Goal: Task Accomplishment & Management: Manage account settings

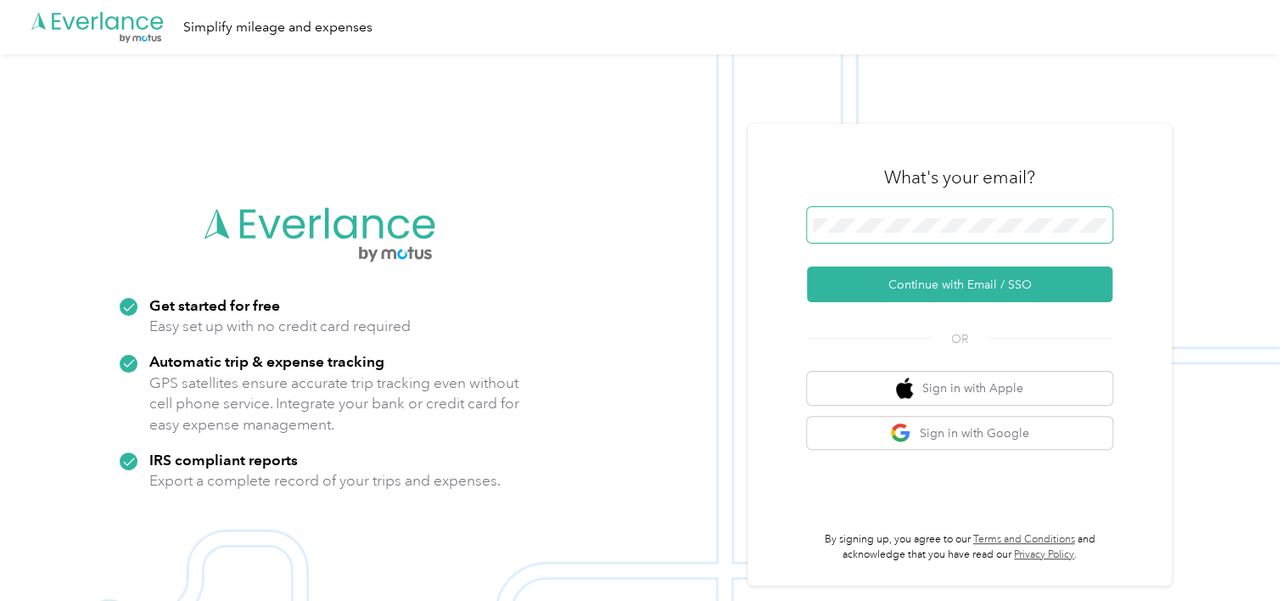
click at [882, 215] on span at bounding box center [959, 225] width 305 height 36
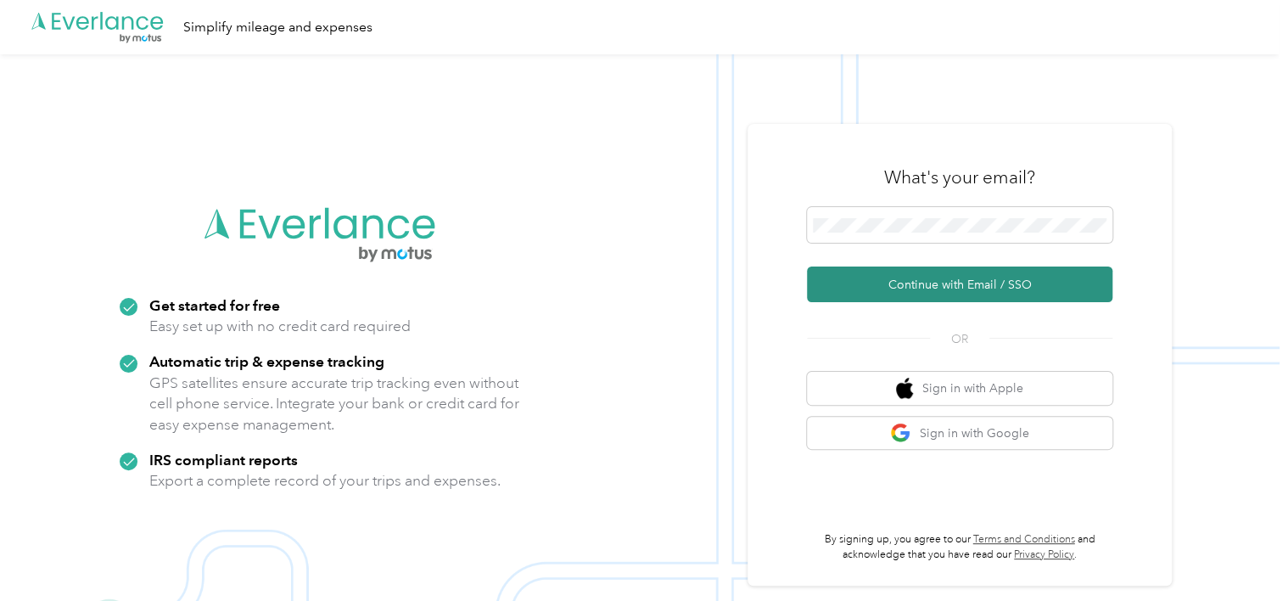
click at [953, 283] on button "Continue with Email / SSO" at bounding box center [959, 284] width 305 height 36
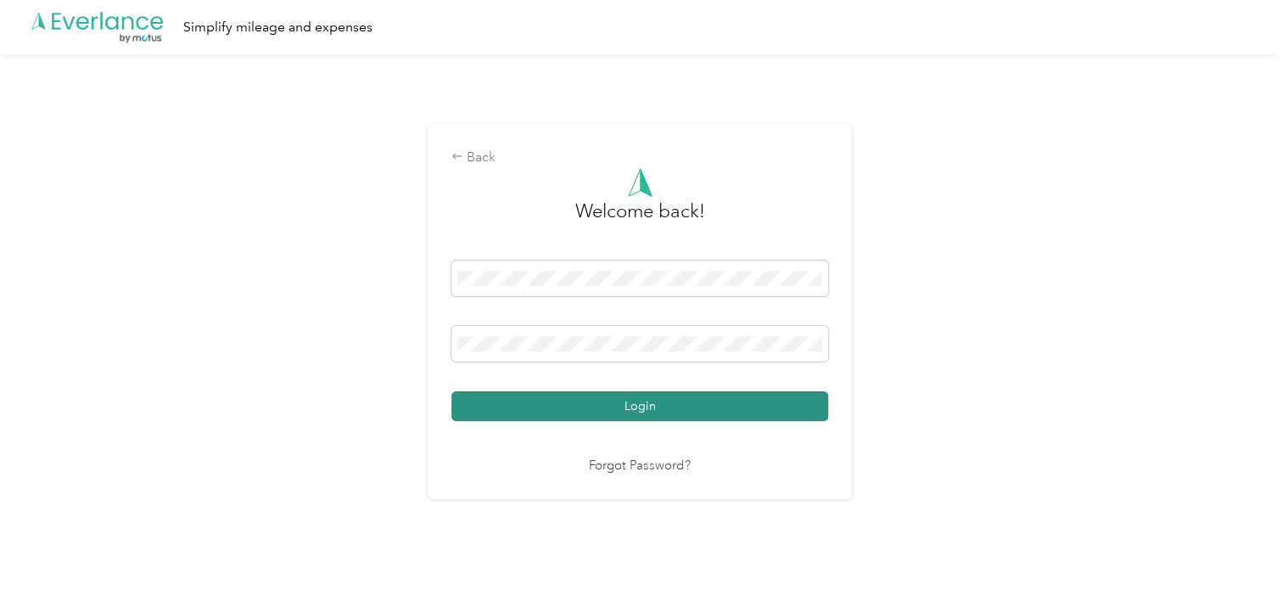
click at [631, 414] on button "Login" at bounding box center [639, 406] width 377 height 30
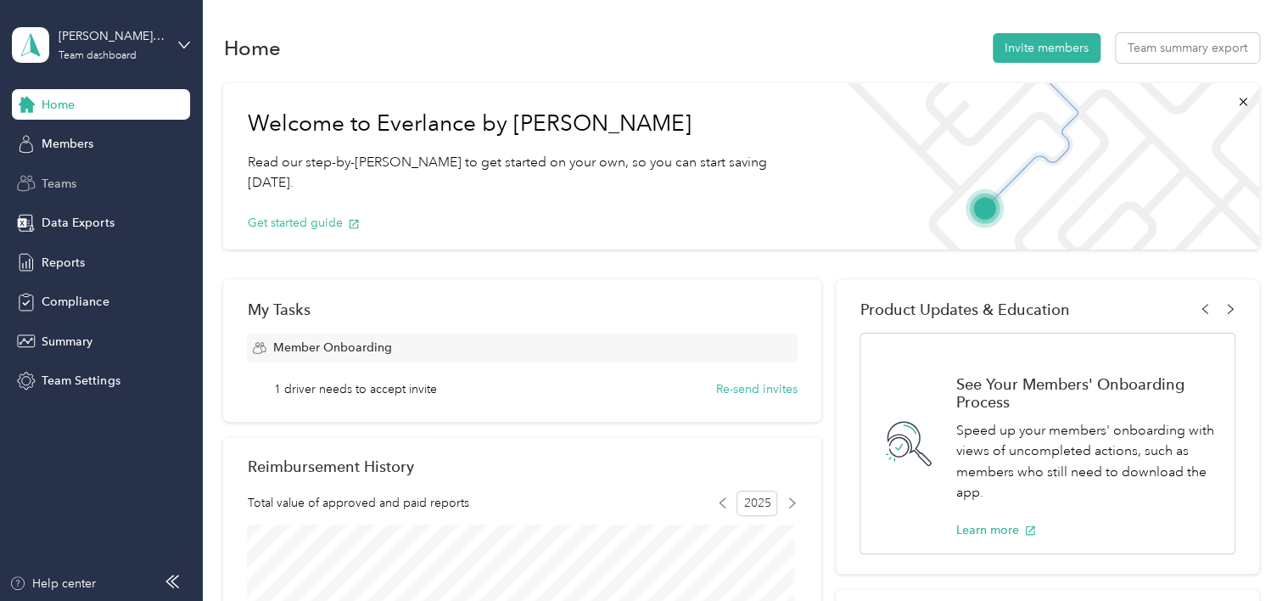
click at [67, 179] on span "Teams" at bounding box center [59, 184] width 35 height 18
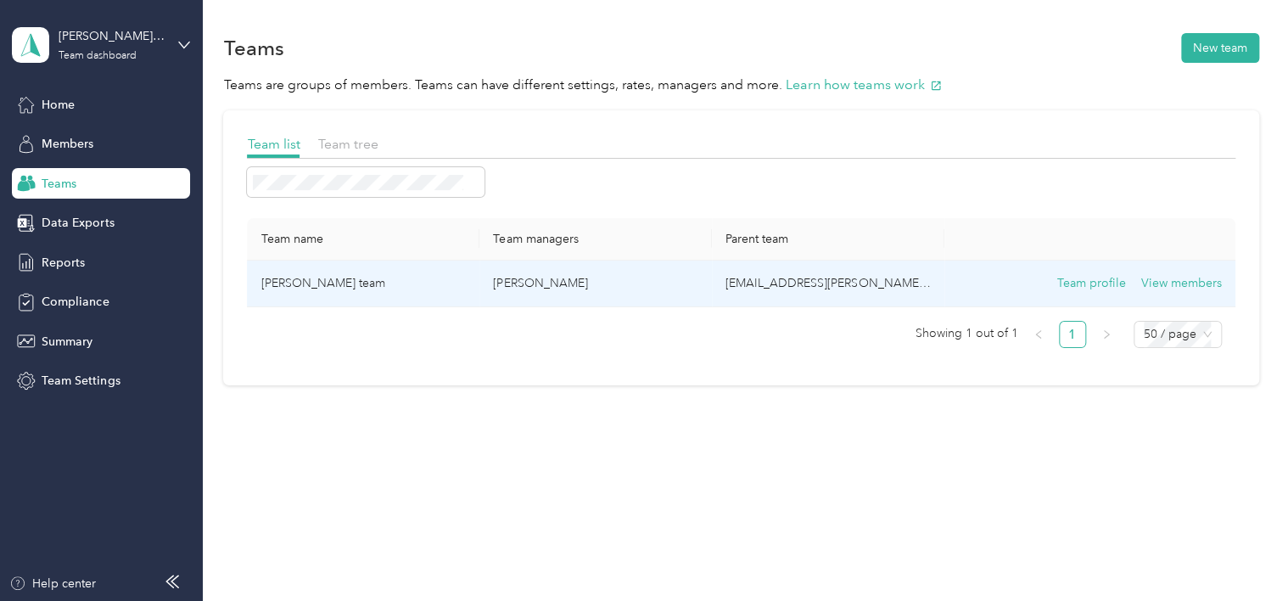
click at [332, 287] on td "[PERSON_NAME] team" at bounding box center [363, 283] width 232 height 47
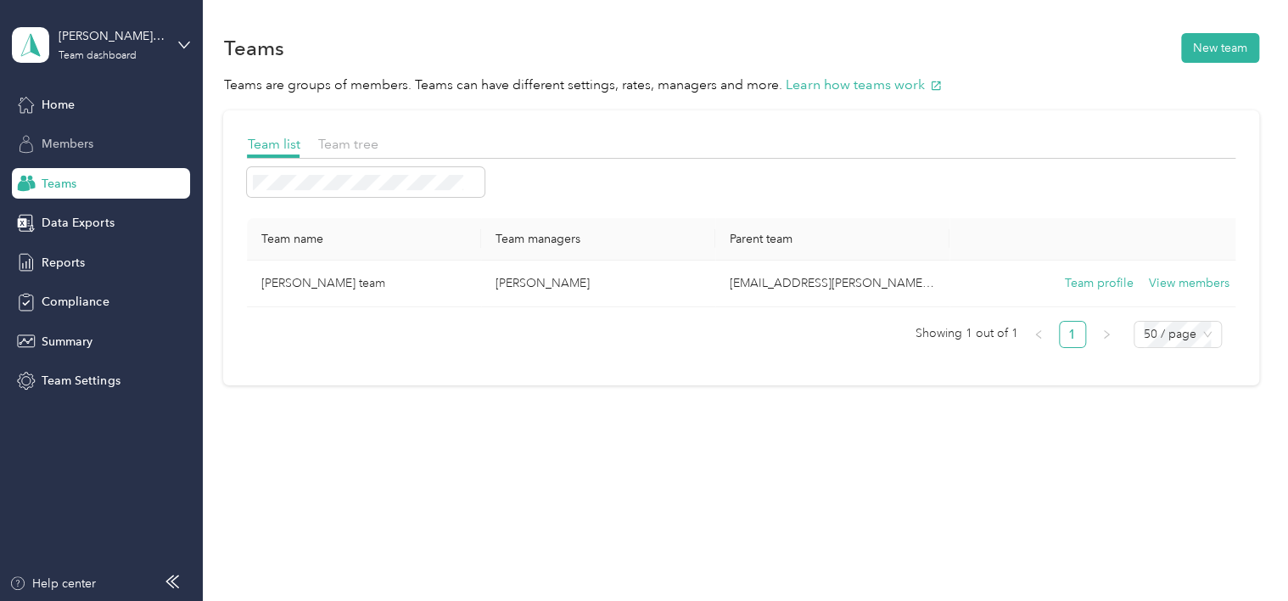
click at [87, 151] on span "Members" at bounding box center [68, 144] width 52 height 18
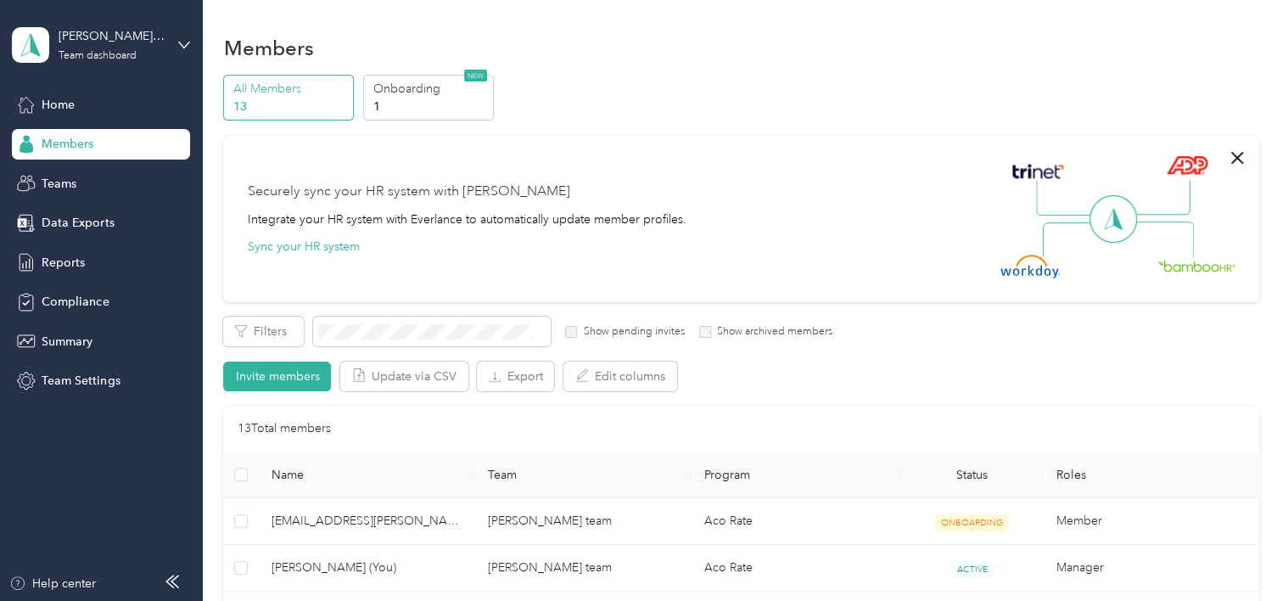
scroll to position [170, 0]
